Goal: Task Accomplishment & Management: Manage account settings

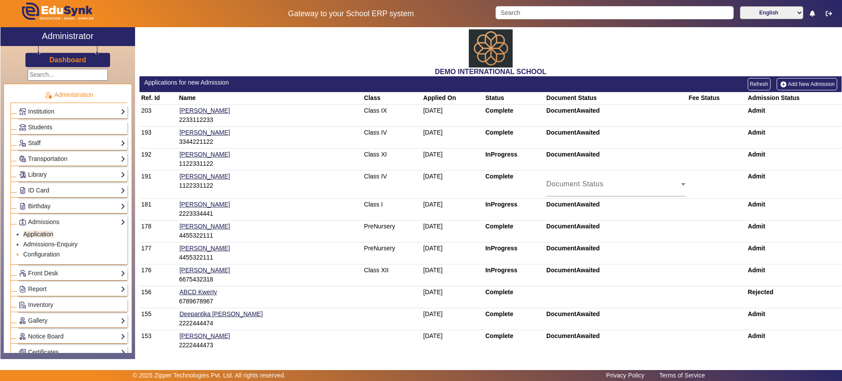
click at [34, 250] on li "Configuration" at bounding box center [74, 255] width 102 height 10
drag, startPoint x: 61, startPoint y: 227, endPoint x: 67, endPoint y: 224, distance: 6.5
click at [67, 224] on div "Admissions Application Admissions-Enquiry Configuration" at bounding box center [72, 222] width 110 height 14
click at [67, 224] on link "Admissions" at bounding box center [72, 222] width 107 height 10
click at [91, 226] on link "Admissions" at bounding box center [72, 222] width 107 height 10
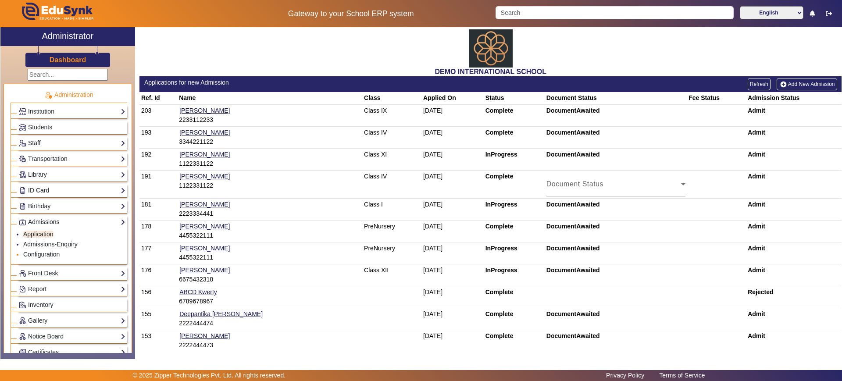
click at [49, 254] on link "Configuration" at bounding box center [41, 254] width 36 height 7
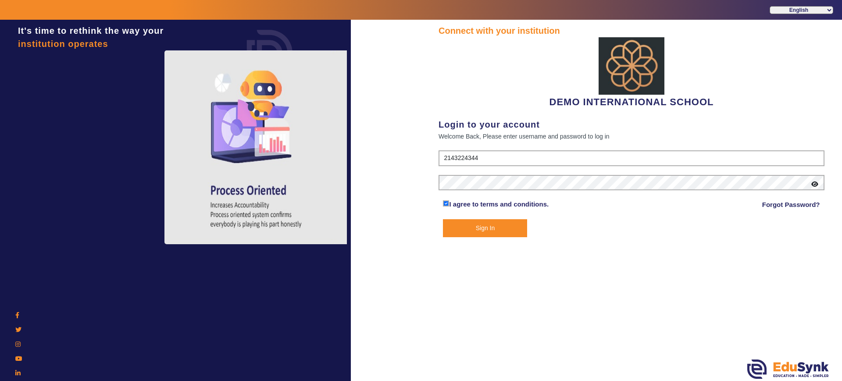
click at [493, 219] on button "Sign In" at bounding box center [485, 228] width 84 height 18
